Goal: Task Accomplishment & Management: Complete application form

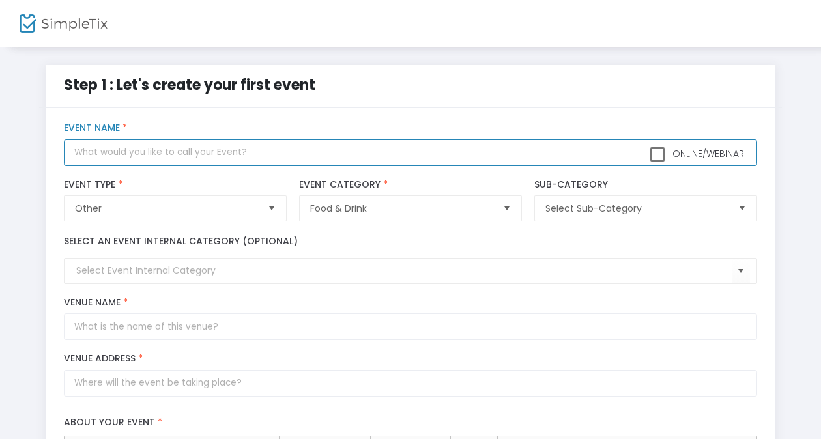
click at [211, 158] on input "text" at bounding box center [410, 152] width 693 height 27
type input "Friends & Family Happy Hour!"
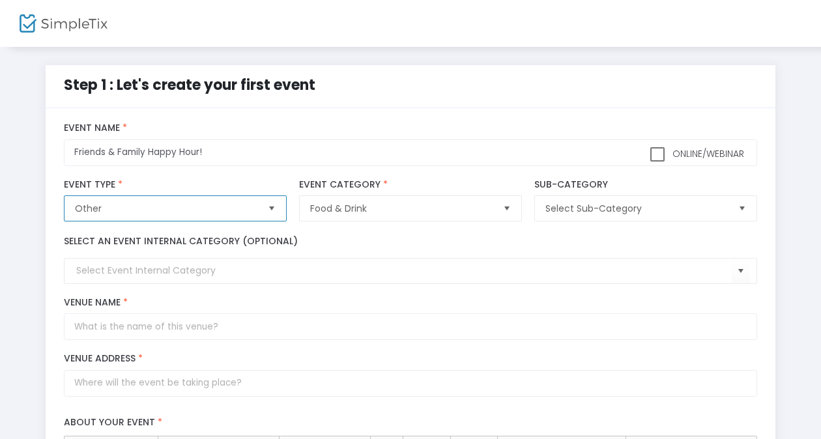
click at [182, 211] on span "Other" at bounding box center [166, 208] width 182 height 13
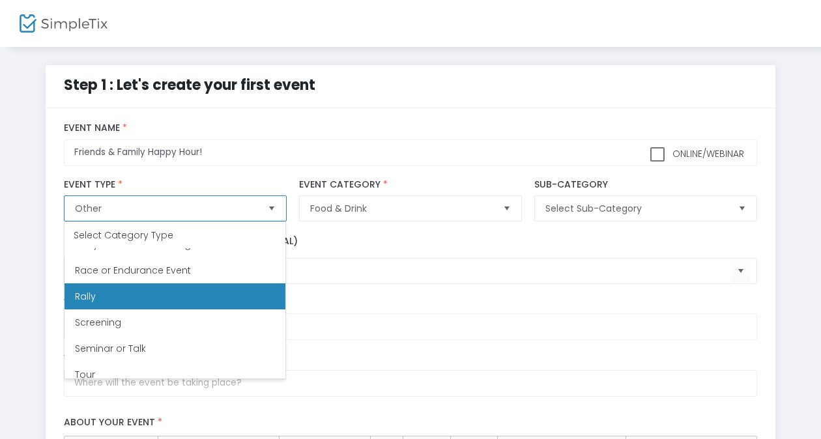
scroll to position [273, 0]
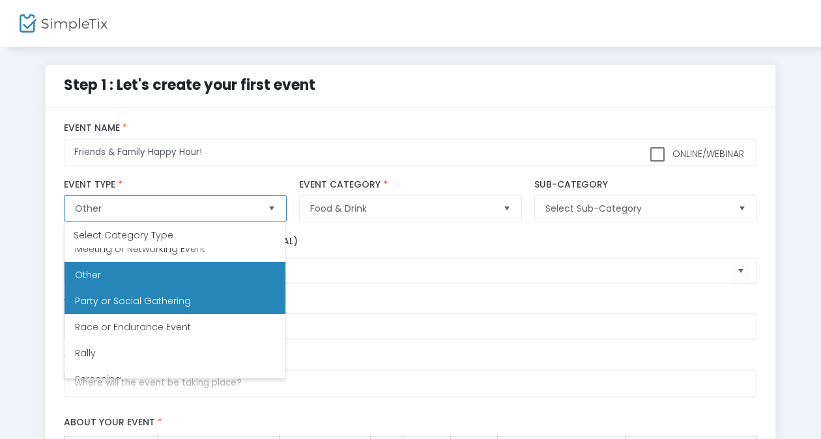
click at [203, 300] on Gathering "Party or Social Gathering" at bounding box center [175, 301] width 221 height 26
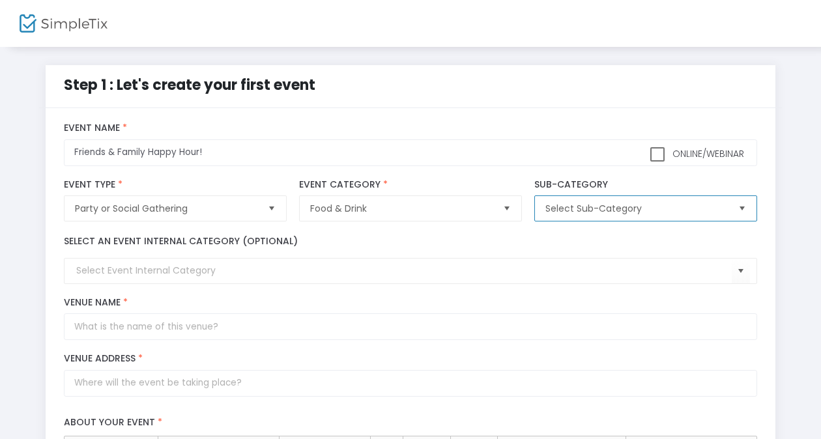
click at [596, 207] on span "Select Sub-Category" at bounding box center [637, 208] width 182 height 13
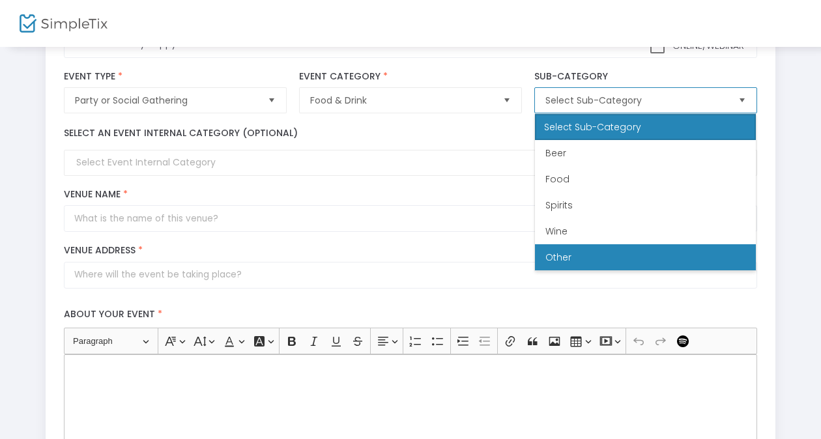
scroll to position [109, 0]
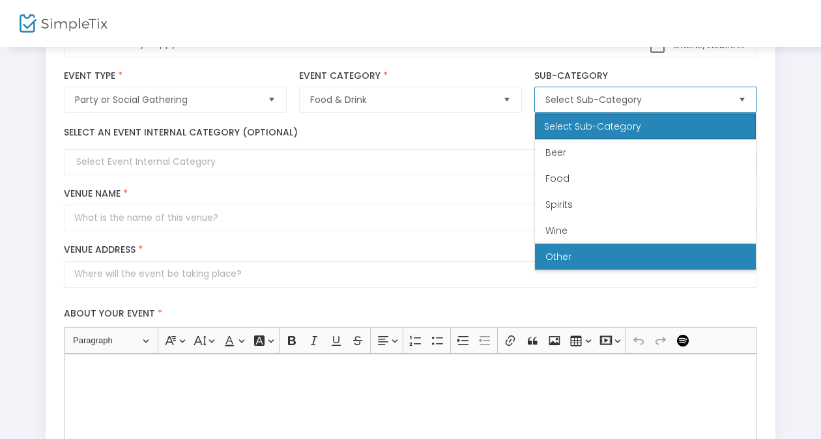
click at [584, 265] on li "Other" at bounding box center [645, 257] width 221 height 26
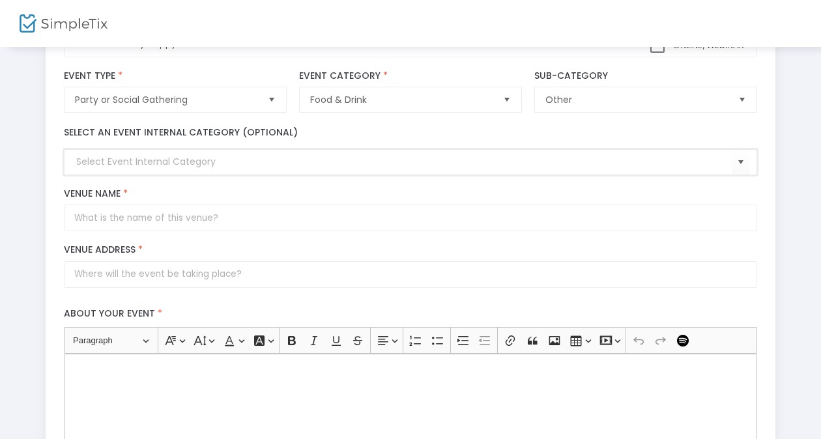
click at [98, 164] on input at bounding box center [403, 162] width 655 height 14
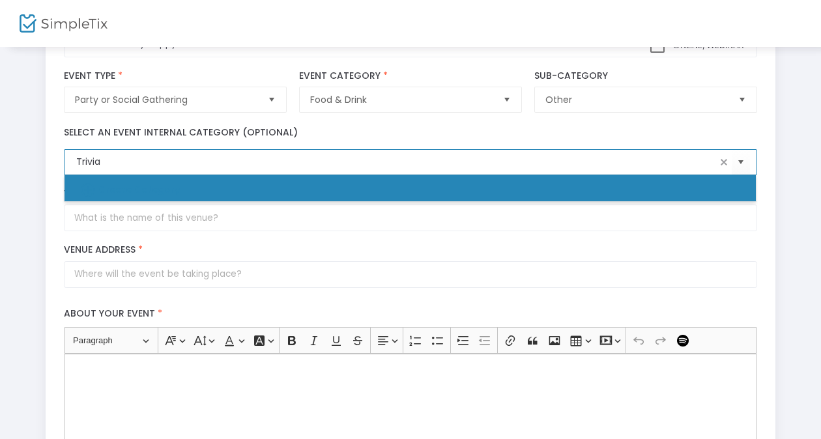
type input "Trivia"
click at [350, 240] on div "Venue Address * © Mapbox © OpenStreetMap Improve this map" at bounding box center [411, 266] width 706 height 56
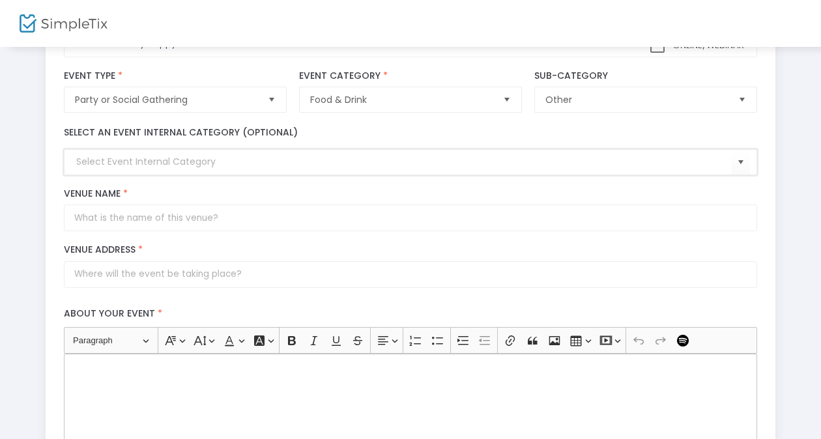
click at [239, 166] on input at bounding box center [403, 162] width 655 height 14
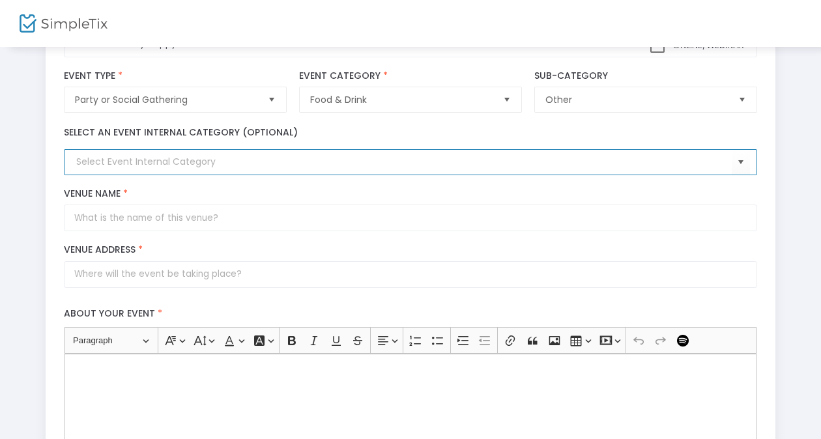
click at [239, 166] on input at bounding box center [403, 162] width 655 height 14
click at [742, 162] on span "Select" at bounding box center [741, 163] width 22 height 22
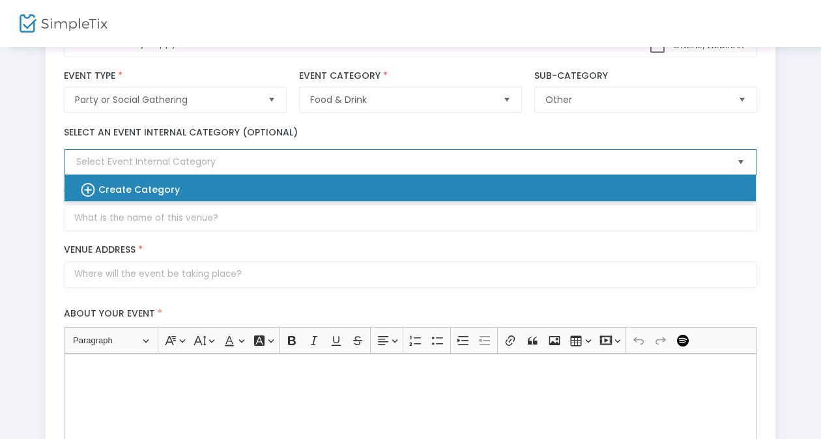
click at [74, 186] on div "Create Category" at bounding box center [403, 188] width 671 height 26
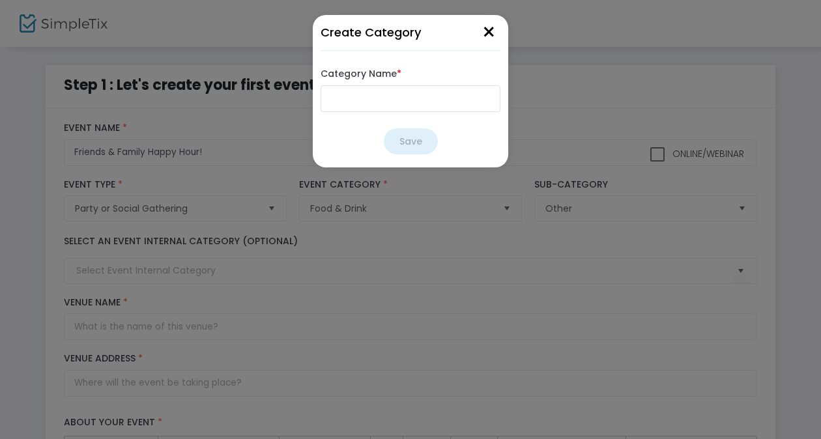
scroll to position [0, 0]
click at [373, 85] on input "Category Name *" at bounding box center [415, 98] width 180 height 27
click at [371, 94] on input "Category Name *" at bounding box center [415, 98] width 180 height 27
type input "Trivia"
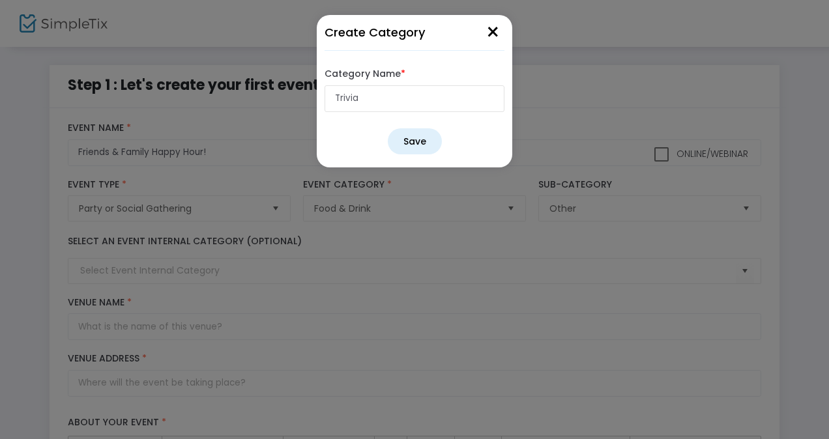
click at [435, 139] on button "Save" at bounding box center [415, 141] width 54 height 26
type input "Trivia"
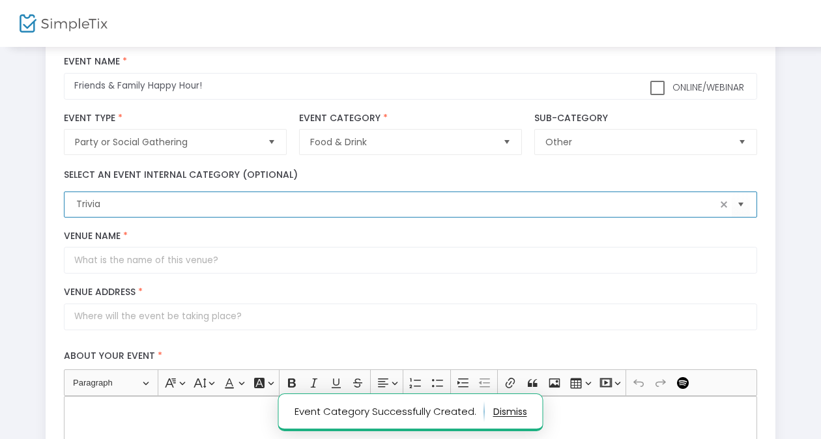
scroll to position [67, 0]
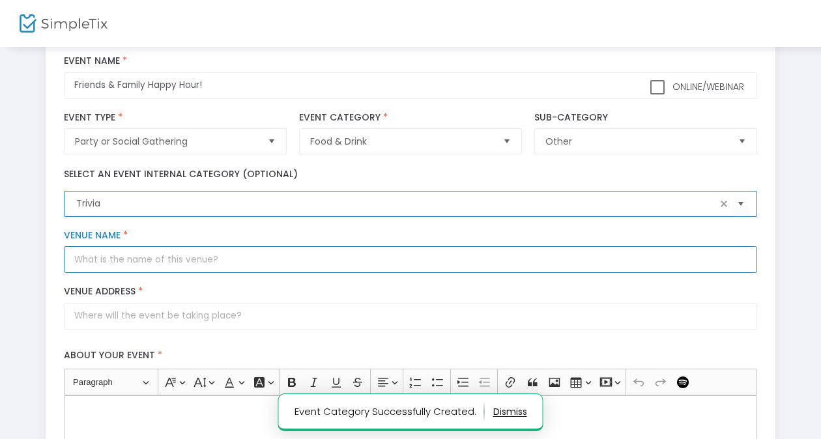
click at [214, 271] on input "Venue Name *" at bounding box center [410, 259] width 693 height 27
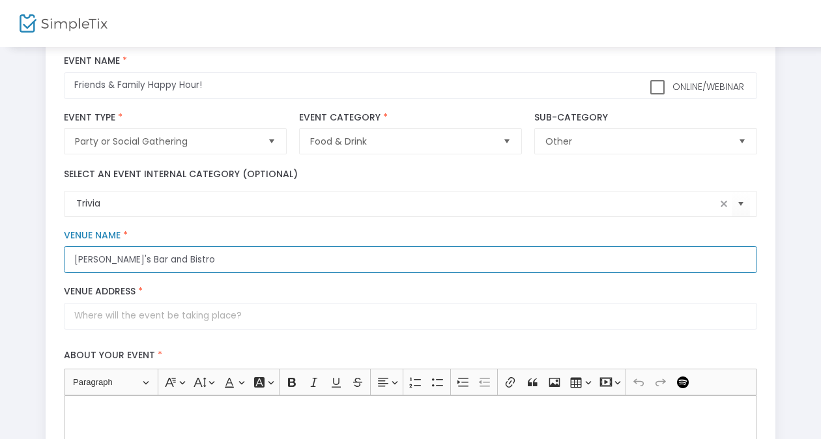
type input "[PERSON_NAME]'s Bar and Bistro"
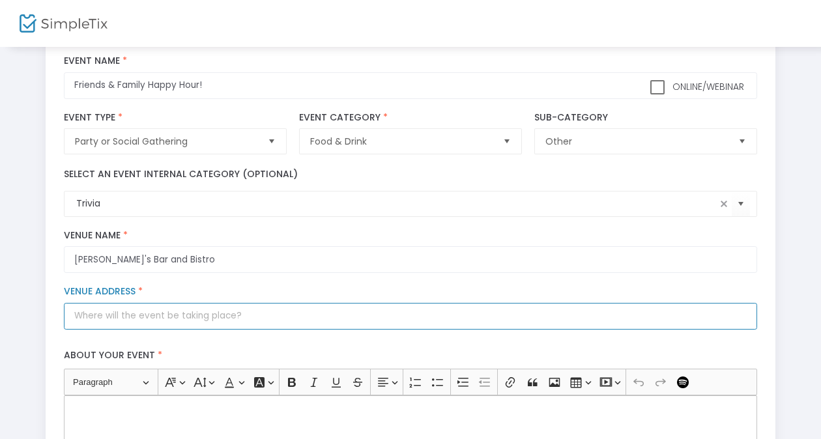
click at [188, 319] on input "Venue Address *" at bounding box center [410, 316] width 693 height 27
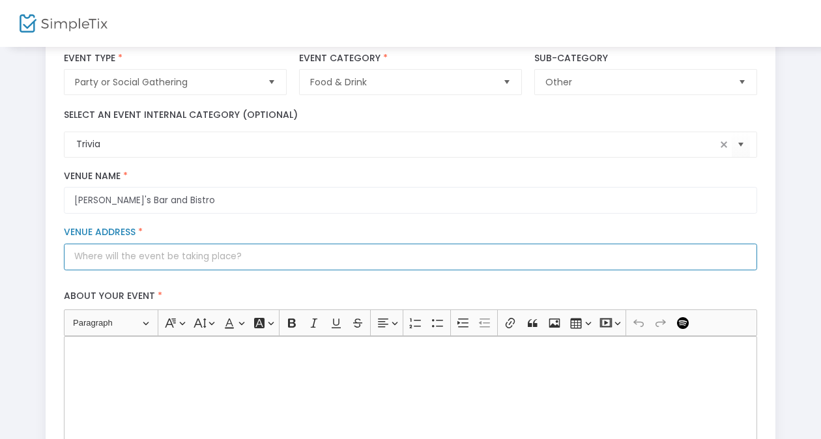
scroll to position [312, 0]
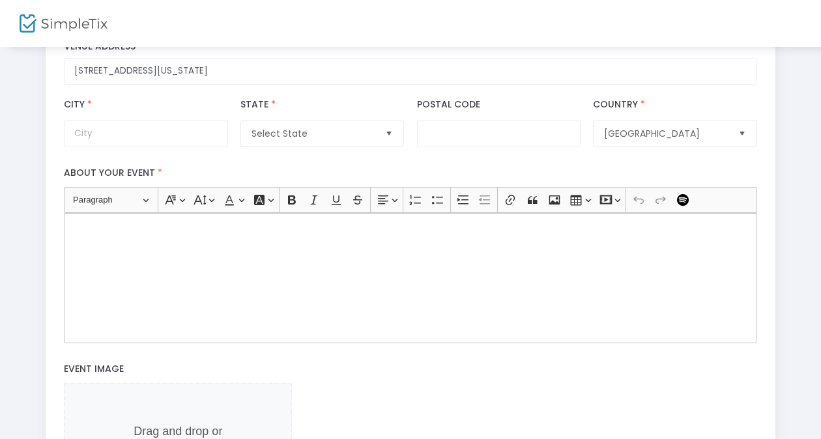
type input "[STREET_ADDRESS]"
type input "[US_STATE]"
type input "20002"
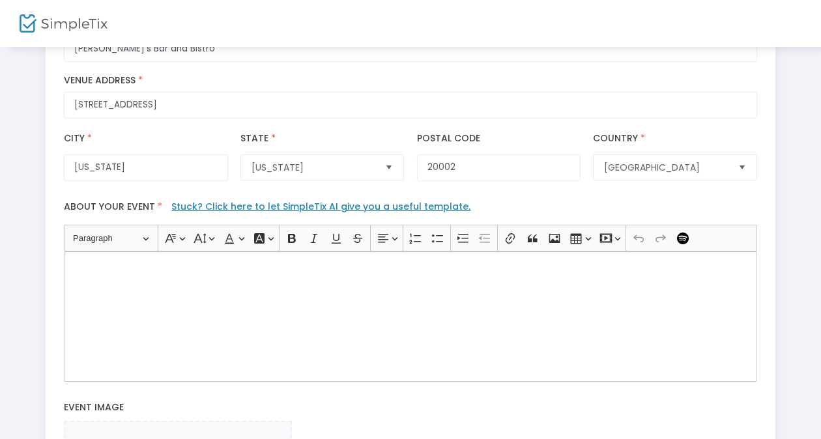
scroll to position [285, 0]
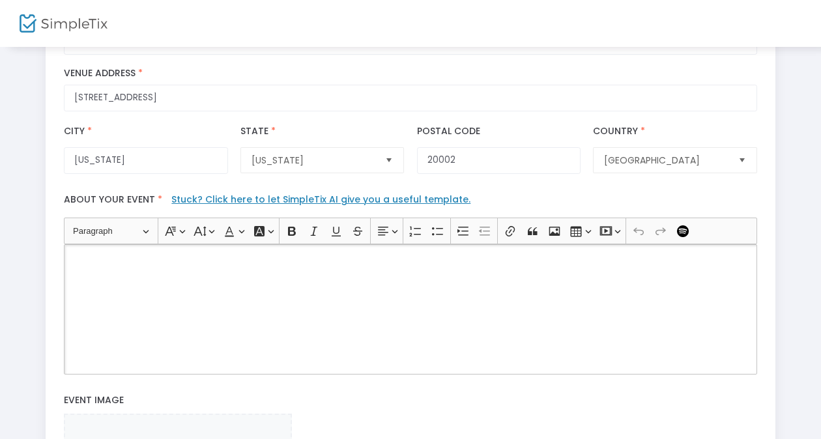
click at [171, 291] on div "Rich Text Editor, main" at bounding box center [410, 309] width 693 height 130
click at [521, 274] on p "We're excited to share a new project that has been launched by [PERSON_NAME] an…" at bounding box center [411, 280] width 682 height 13
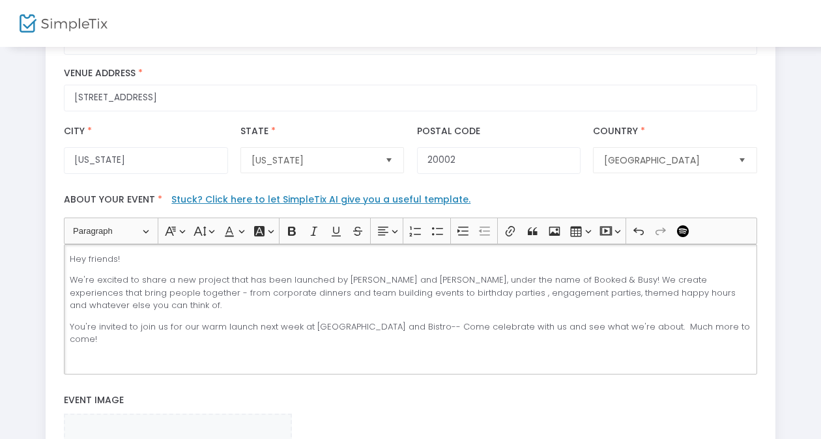
click at [581, 280] on p "We're excited to share a new project that has been launched by [PERSON_NAME] an…" at bounding box center [411, 293] width 682 height 38
click at [146, 299] on p "We're excited to share a new project that has been launched by [PERSON_NAME] an…" at bounding box center [411, 293] width 682 height 38
click at [470, 158] on input "20002" at bounding box center [499, 160] width 164 height 27
type input "20002"
click at [182, 301] on p "We're excited to share a new project that has been launched by [PERSON_NAME] an…" at bounding box center [411, 293] width 682 height 38
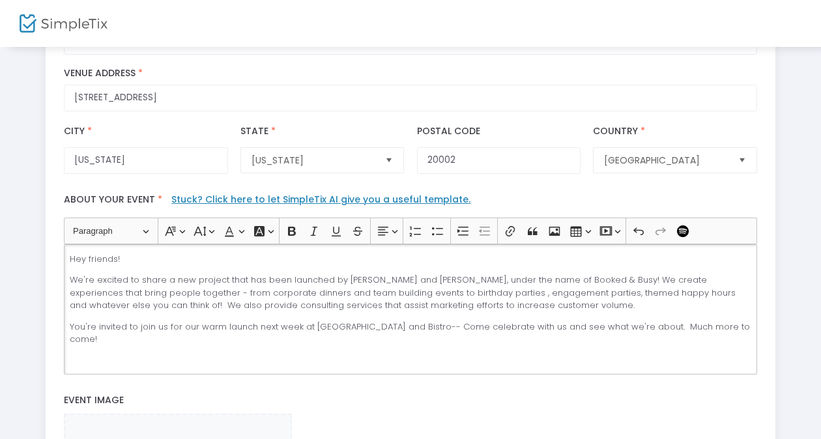
click at [543, 325] on p "You're invited to join us for our warm launch next week at [GEOGRAPHIC_DATA] an…" at bounding box center [411, 333] width 682 height 25
click at [533, 327] on p "You're invited to join us for our warm launch next week at [GEOGRAPHIC_DATA] an…" at bounding box center [411, 333] width 682 height 25
click at [272, 341] on p "You're invited to join us for our warm launch next week at Tiffany's Bar and Bi…" at bounding box center [411, 333] width 682 height 25
click at [369, 334] on p "You're invited to join us for our warm launch next week at Tiffany's Bar and Bi…" at bounding box center [411, 333] width 682 height 25
click at [379, 331] on p "You're invited to join us for our warm launch next week at Tiffany's Bar and Bi…" at bounding box center [411, 333] width 682 height 25
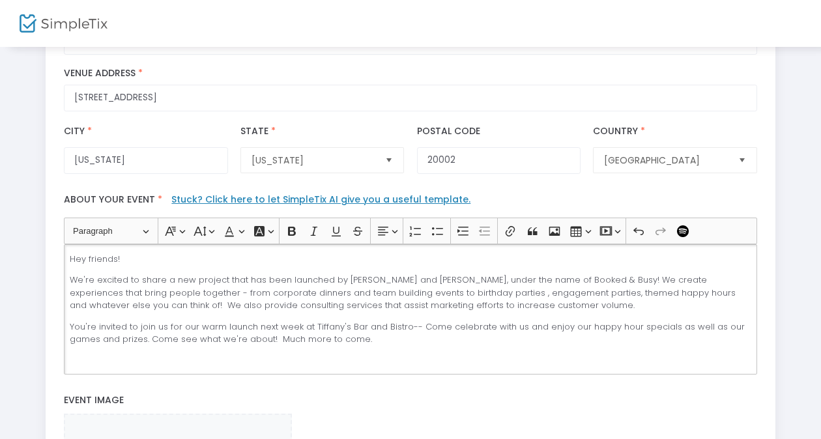
click at [379, 331] on p "You're invited to join us for our warm launch next week at Tiffany's Bar and Bi…" at bounding box center [411, 333] width 682 height 25
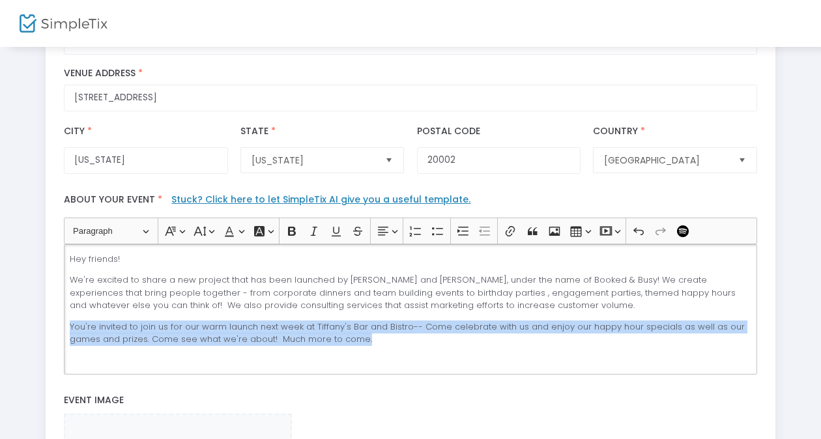
click at [379, 331] on p "You're invited to join us for our warm launch next week at Tiffany's Bar and Bi…" at bounding box center [411, 333] width 682 height 25
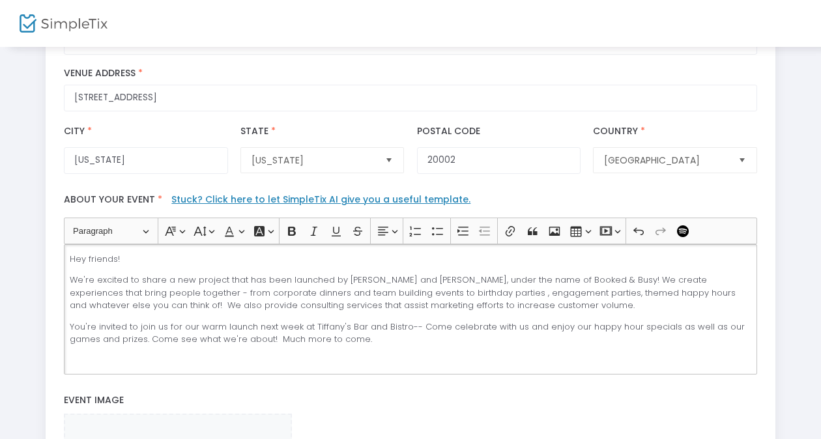
click at [379, 331] on p "You're invited to join us for our warm launch next week at Tiffany's Bar and Bi…" at bounding box center [411, 333] width 682 height 25
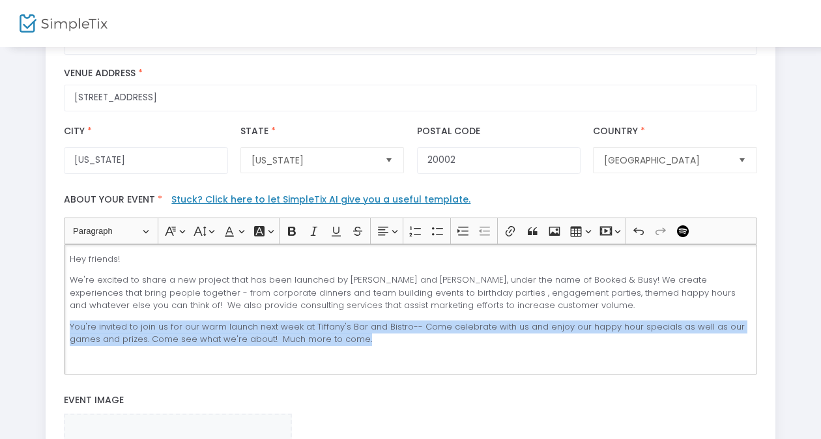
click at [379, 331] on p "You're invited to join us for our warm launch next week at Tiffany's Bar and Bi…" at bounding box center [411, 333] width 682 height 25
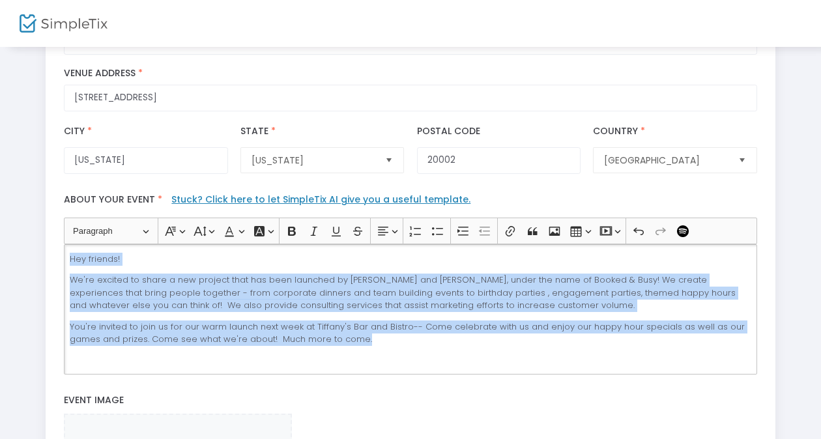
drag, startPoint x: 374, startPoint y: 334, endPoint x: 56, endPoint y: 253, distance: 328.2
click at [56, 253] on div "title : Friends & Family Happy Hour! Valid : true Required : false venueId : Va…" at bounding box center [411, 251] width 731 height 857
copy div "Hey friends! We're excited to share a new project that has been launched by [PE…"
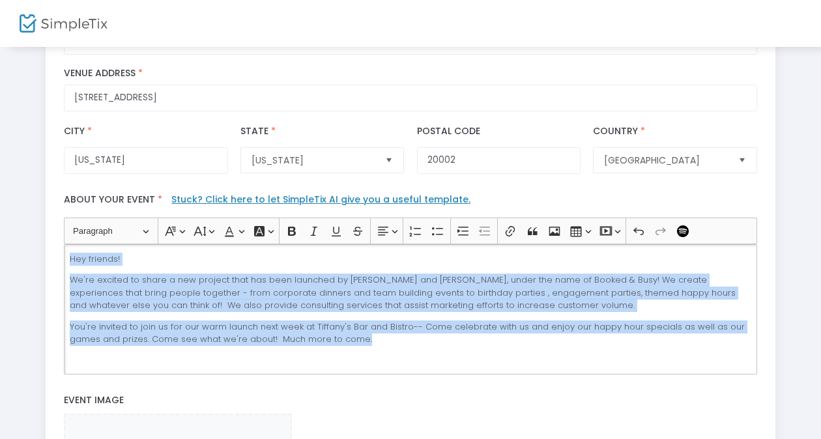
click at [416, 274] on p "We're excited to share a new project that has been launched by [PERSON_NAME] an…" at bounding box center [411, 293] width 682 height 38
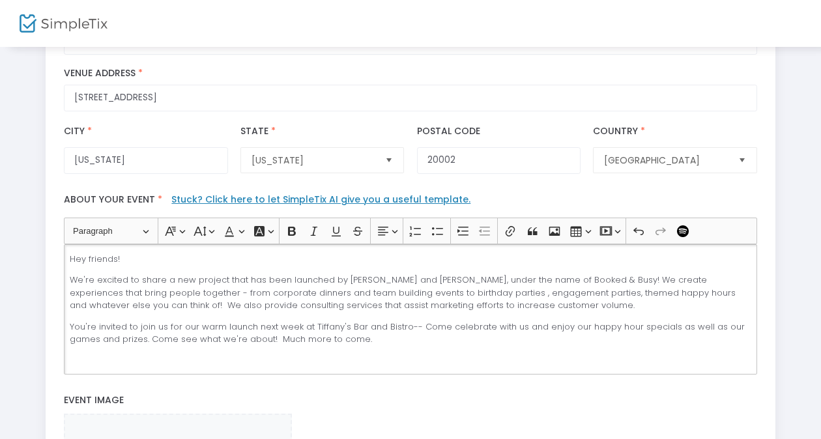
click at [416, 276] on p "We're excited to share a new project that has been launched by [PERSON_NAME] an…" at bounding box center [411, 293] width 682 height 38
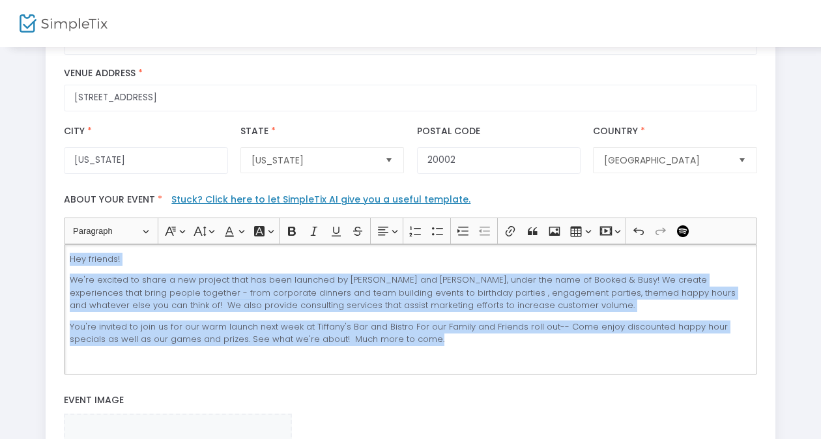
drag, startPoint x: 398, startPoint y: 338, endPoint x: 51, endPoint y: 255, distance: 357.1
click at [51, 255] on div "title : Friends & Family Happy Hour! Valid : true Required : false venueId : Va…" at bounding box center [411, 251] width 731 height 857
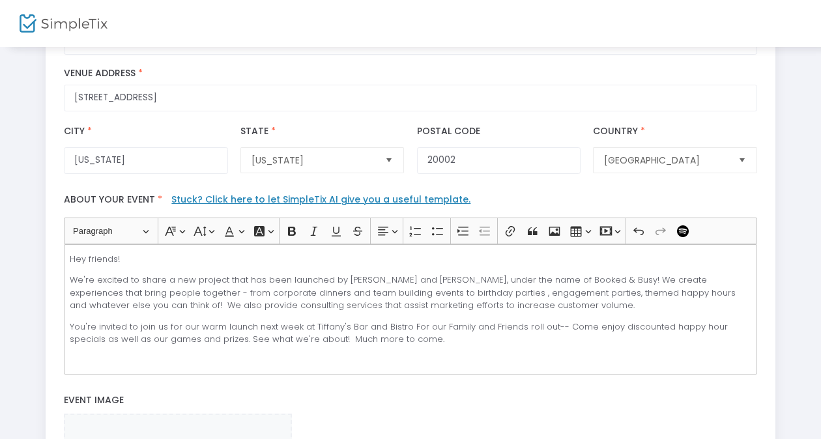
click at [51, 255] on div "title : Friends & Family Happy Hour! Valid : true Required : false venueId : Va…" at bounding box center [411, 251] width 731 height 857
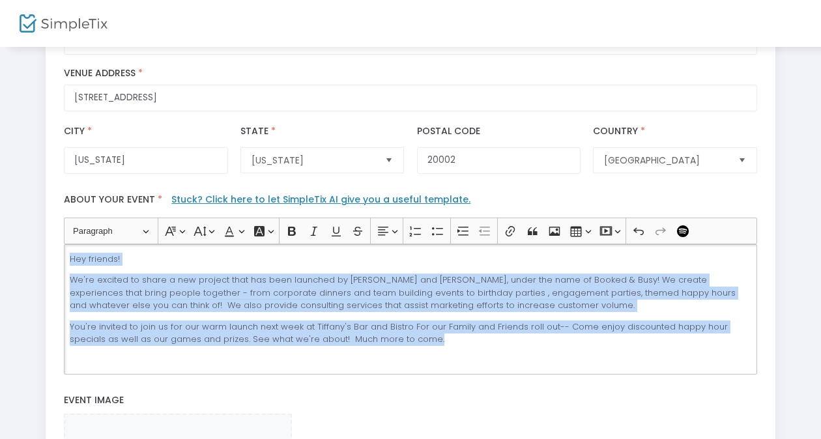
drag, startPoint x: 405, startPoint y: 342, endPoint x: 62, endPoint y: 252, distance: 354.9
click at [62, 252] on div "Heading Paragraph Paragraph Heading 1 Heading 2 Heading 3 Font Family Font Fami…" at bounding box center [411, 296] width 706 height 156
copy div "Hey friends! We're excited to share a new project that has been launched by [PE…"
